Goal: Understand process/instructions: Learn how to perform a task or action

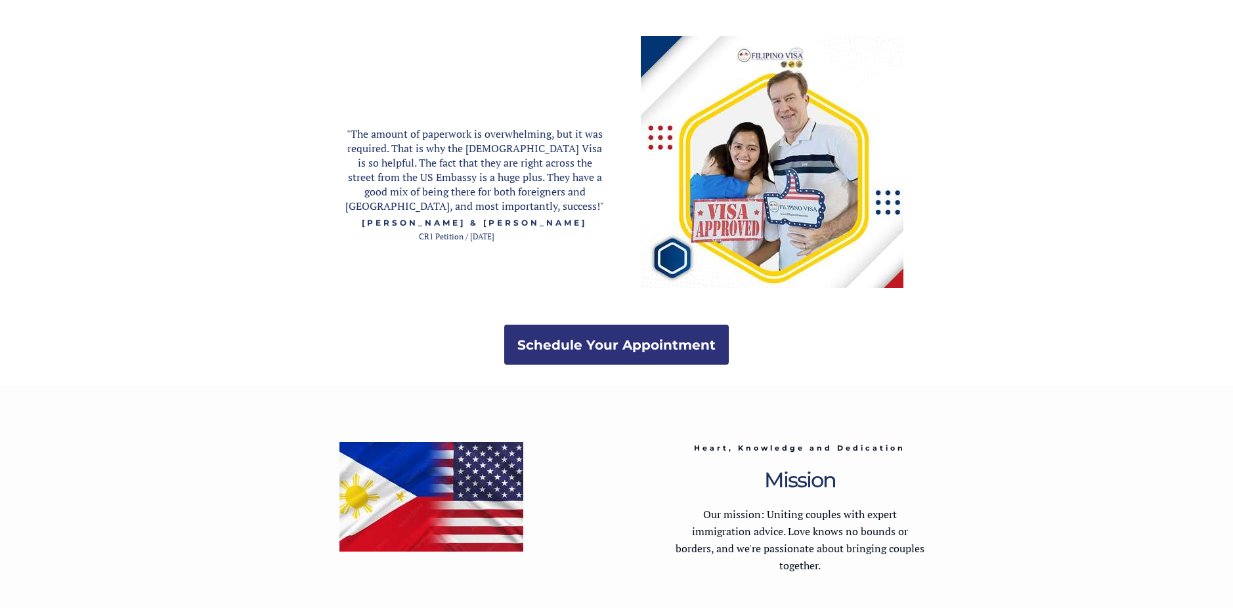
scroll to position [2548, 0]
